Goal: Check status

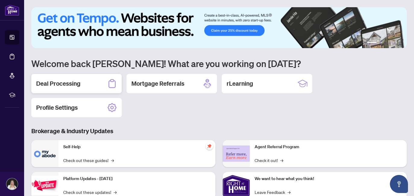
click at [60, 80] on h2 "Deal Processing" at bounding box center [58, 83] width 44 height 8
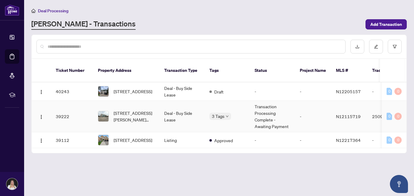
click at [283, 114] on td "Transaction Processing Complete - Awaiting Payment" at bounding box center [272, 117] width 45 height 32
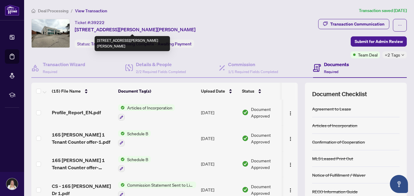
drag, startPoint x: 193, startPoint y: 29, endPoint x: 75, endPoint y: 31, distance: 118.3
click at [75, 31] on div "Ticket #: 39222 [STREET_ADDRESS][PERSON_NAME][PERSON_NAME] Status: Transaction …" at bounding box center [135, 33] width 121 height 29
copy span "[STREET_ADDRESS][PERSON_NAME][PERSON_NAME]"
